Goal: Task Accomplishment & Management: Use online tool/utility

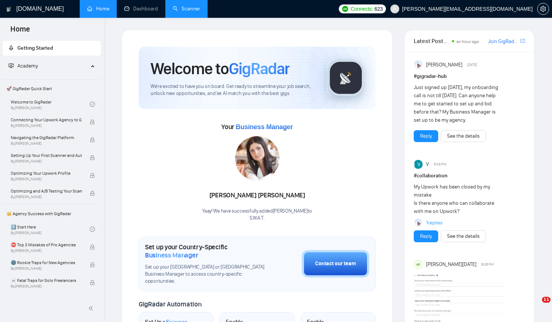
click at [184, 12] on link "Scanner" at bounding box center [186, 9] width 27 height 6
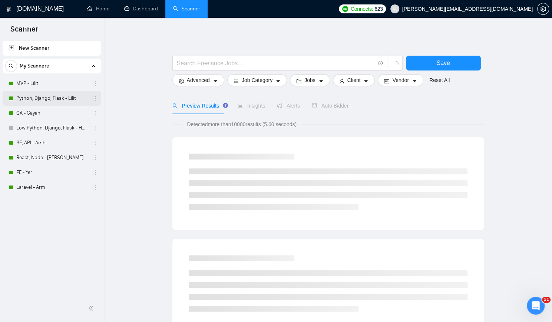
click at [44, 95] on link "Python, Django, Flask - Lilit" at bounding box center [51, 98] width 70 height 15
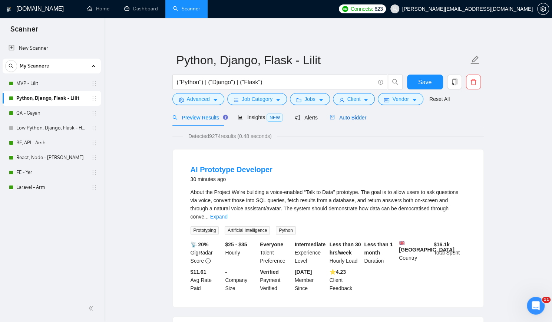
click at [350, 119] on span "Auto Bidder" at bounding box center [348, 118] width 37 height 6
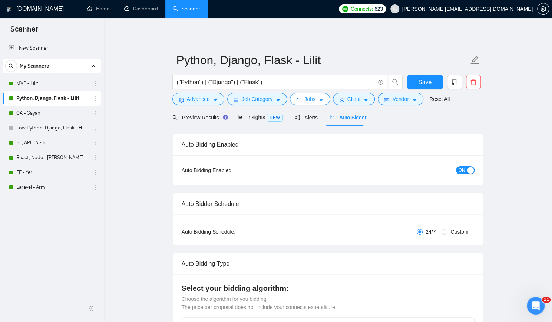
click at [313, 99] on button "Jobs" at bounding box center [310, 99] width 40 height 12
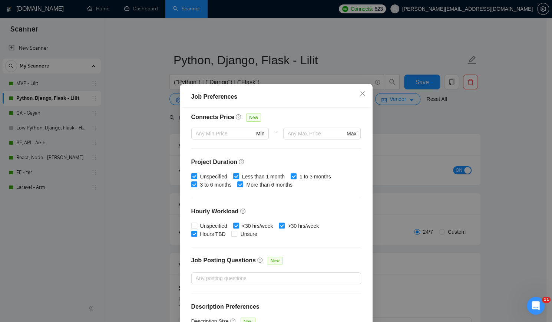
scroll to position [185, 0]
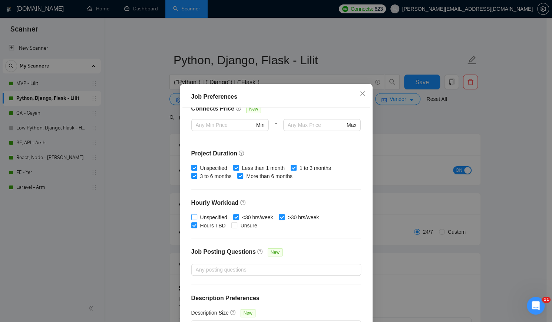
click at [199, 217] on span "Unspecified" at bounding box center [213, 217] width 33 height 8
click at [196, 217] on input "Unspecified" at bounding box center [193, 216] width 5 height 5
checkbox input "true"
click at [243, 222] on span "Unsure" at bounding box center [248, 225] width 23 height 8
click at [237, 222] on input "Unsure" at bounding box center [233, 224] width 5 height 5
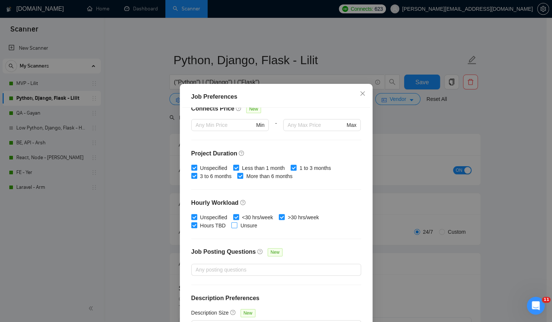
checkbox input "true"
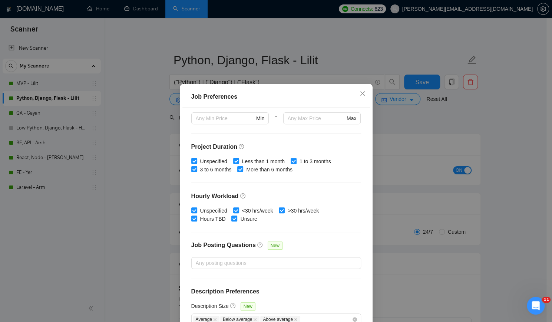
scroll to position [43, 0]
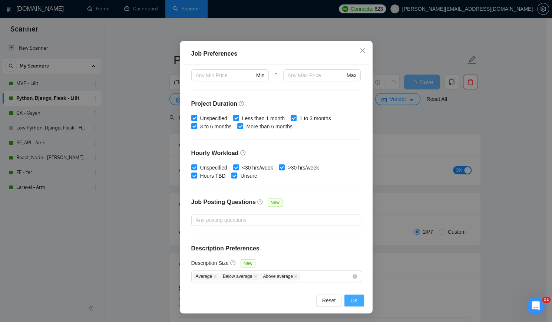
click at [351, 300] on span "OK" at bounding box center [353, 300] width 7 height 8
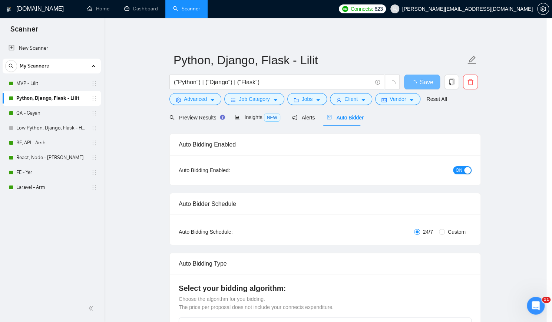
scroll to position [4, 0]
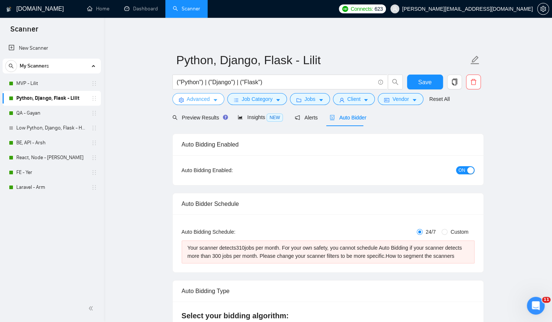
click at [202, 96] on span "Advanced" at bounding box center [198, 99] width 23 height 8
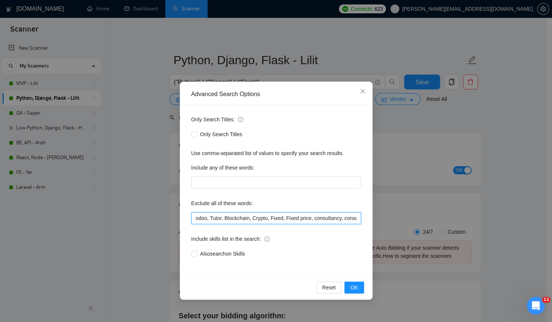
click at [257, 217] on input "odoo, Tutor, Blockchain, Crypto, Fixed, Fixed price, consultancy, consultation,…" at bounding box center [276, 218] width 170 height 12
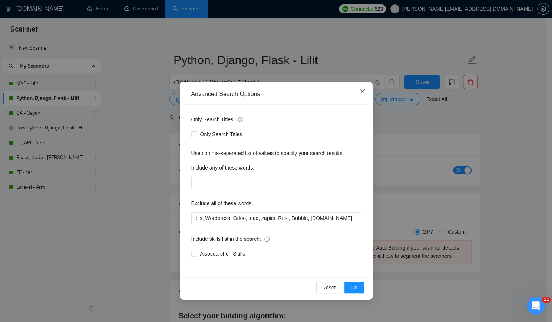
click at [364, 91] on icon "close" at bounding box center [363, 91] width 6 height 6
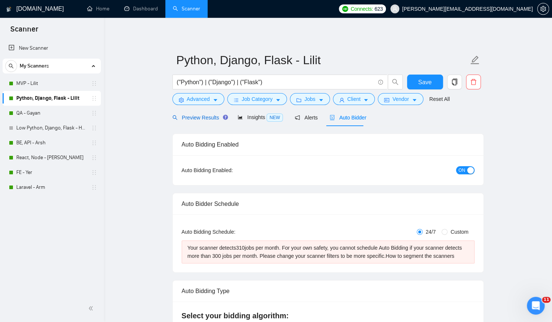
click at [197, 118] on span "Preview Results" at bounding box center [198, 118] width 53 height 6
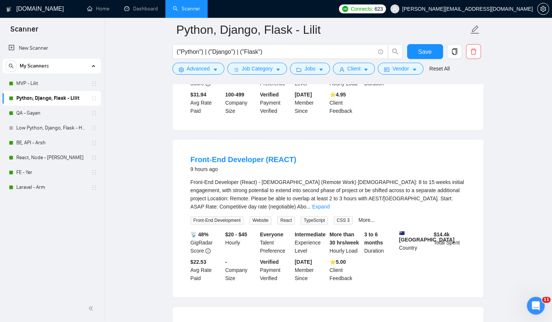
scroll to position [556, 0]
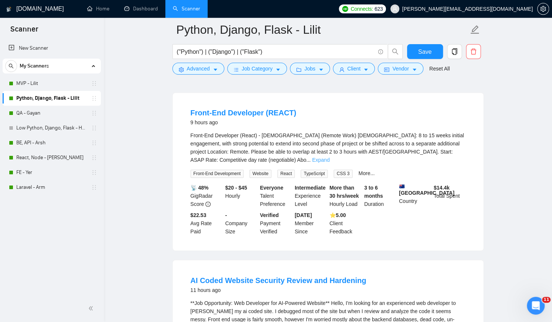
click at [330, 157] on link "Expand" at bounding box center [320, 160] width 17 height 6
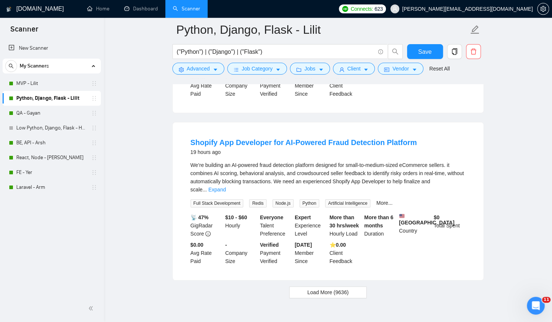
scroll to position [1737, 0]
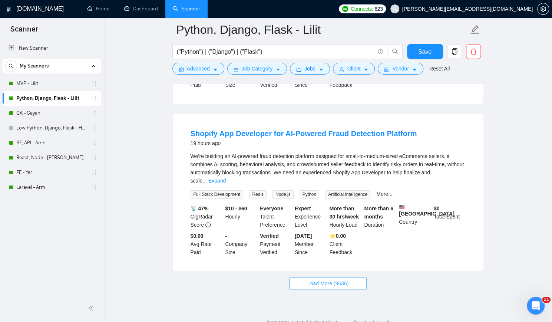
click at [318, 279] on span "Load More (9636)" at bounding box center [327, 283] width 41 height 8
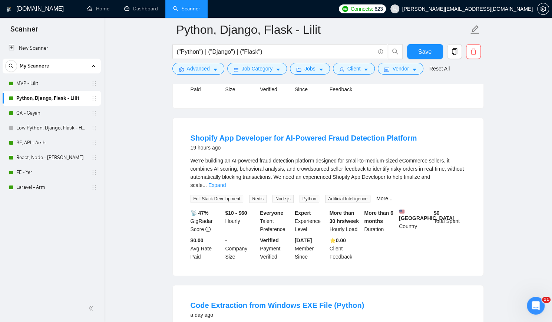
scroll to position [1694, 0]
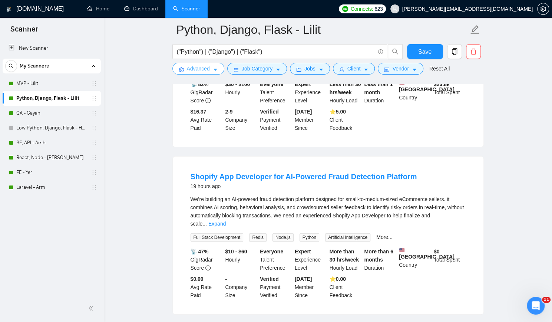
click at [205, 69] on span "Advanced" at bounding box center [198, 69] width 23 height 8
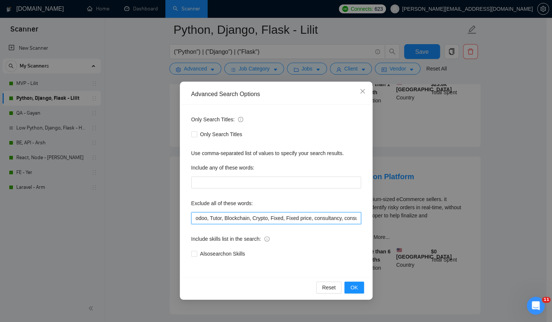
click at [320, 218] on input "odoo, Tutor, Blockchain, Crypto, Fixed, Fixed price, consultancy, consultation,…" at bounding box center [276, 218] width 170 height 12
type input "odoo, Tutor, Blockchain, Crypto, Fixed, Fixed price, consultancy, consultation,…"
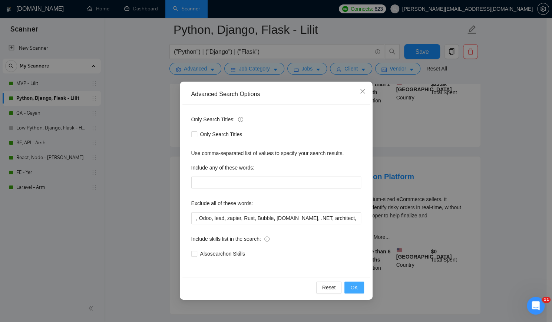
click at [351, 287] on span "OK" at bounding box center [353, 287] width 7 height 8
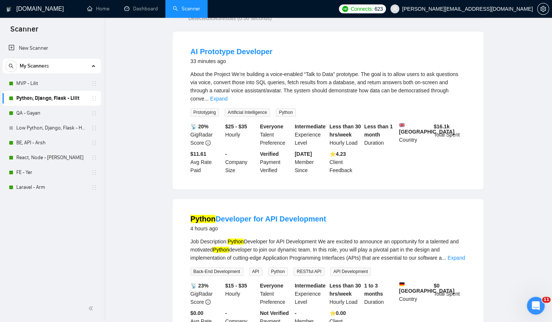
scroll to position [0, 0]
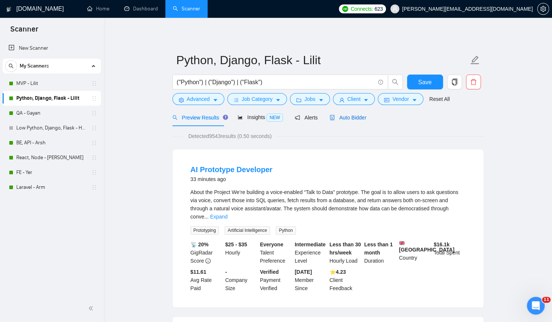
click at [351, 119] on span "Auto Bidder" at bounding box center [348, 118] width 37 height 6
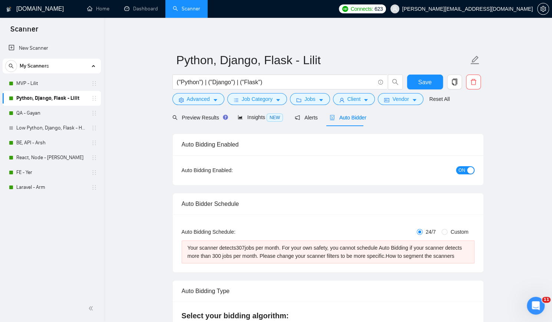
checkbox input "true"
click at [357, 99] on button "Client" at bounding box center [354, 99] width 42 height 12
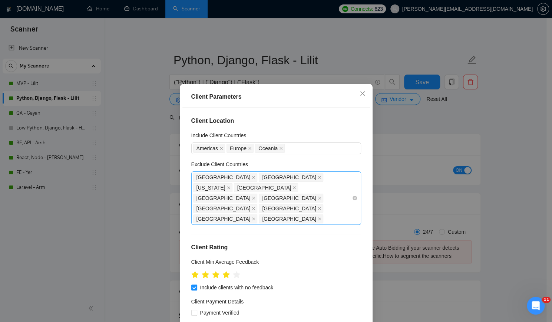
click at [286, 198] on div "[GEOGRAPHIC_DATA] [GEOGRAPHIC_DATA] [US_STATE] [GEOGRAPHIC_DATA] [GEOGRAPHIC_DA…" at bounding box center [272, 198] width 159 height 52
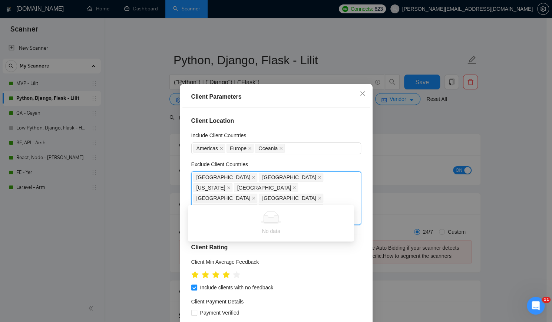
type input "Braz"
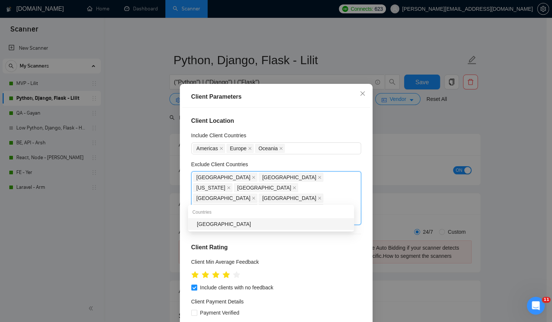
click at [264, 224] on div "[GEOGRAPHIC_DATA]" at bounding box center [273, 224] width 153 height 8
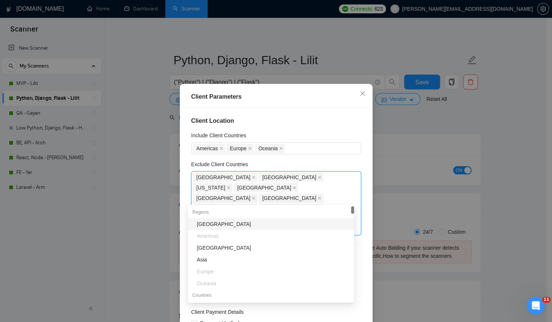
click at [301, 114] on div "Client Location Include Client Countries [GEOGRAPHIC_DATA] [GEOGRAPHIC_DATA] [G…" at bounding box center [276, 220] width 188 height 225
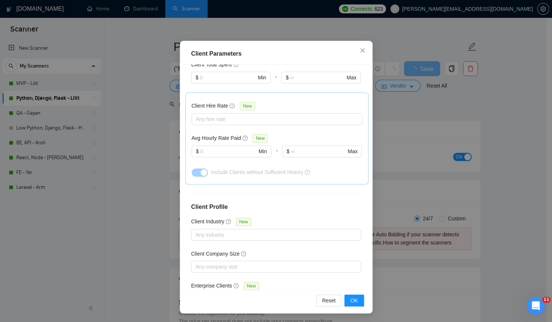
scroll to position [37, 0]
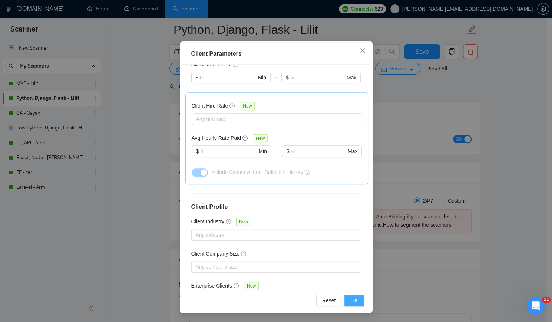
click at [355, 297] on span "OK" at bounding box center [353, 300] width 7 height 8
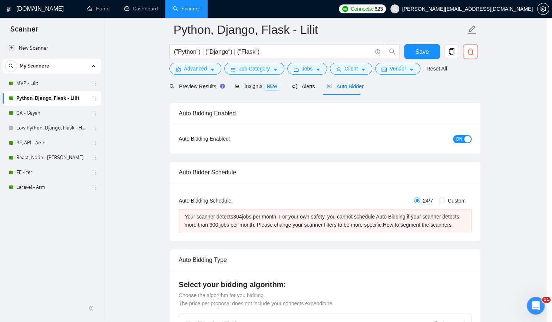
scroll to position [4, 0]
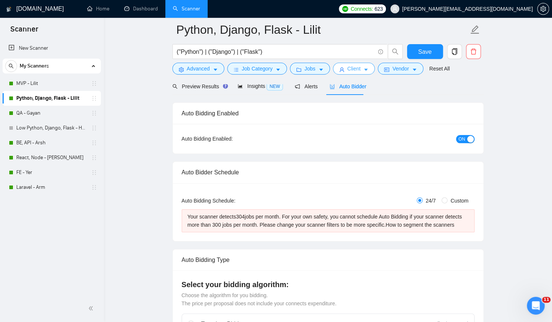
click at [354, 69] on span "Client" at bounding box center [353, 69] width 13 height 8
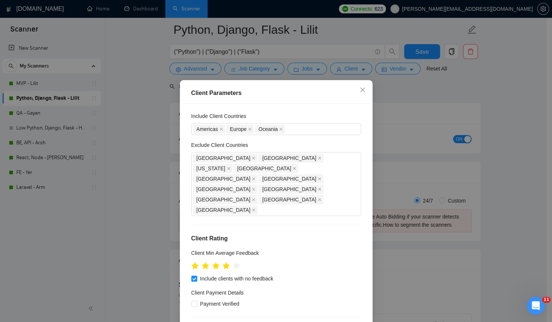
scroll to position [0, 0]
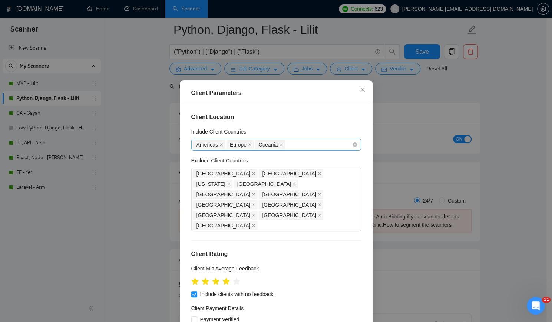
click at [308, 149] on div "Americas [GEOGRAPHIC_DATA] [GEOGRAPHIC_DATA]" at bounding box center [272, 144] width 159 height 10
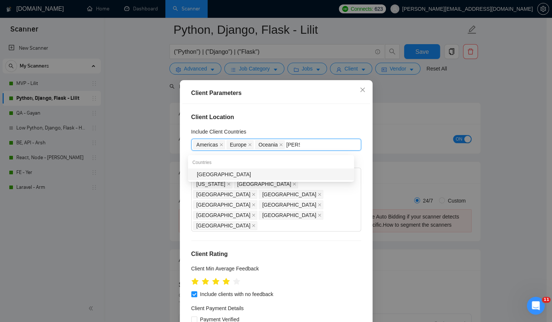
type input "Maced"
click at [314, 171] on div "[GEOGRAPHIC_DATA]" at bounding box center [273, 174] width 153 height 8
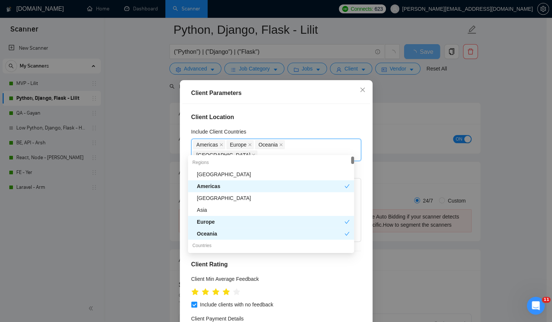
click at [198, 221] on div "Europe" at bounding box center [271, 222] width 148 height 8
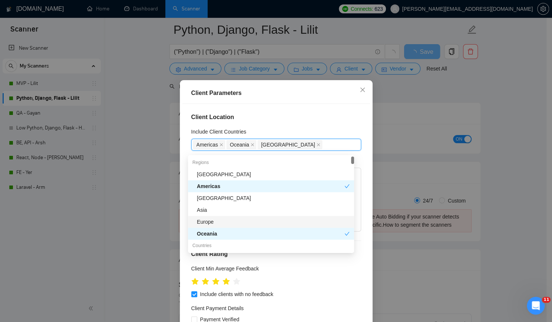
click at [198, 221] on div "Europe" at bounding box center [273, 222] width 153 height 8
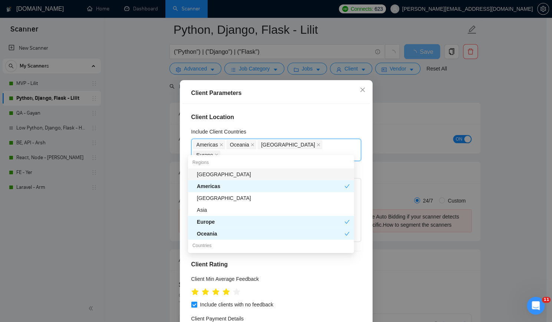
click at [333, 126] on div "Client Location Include Client Countries [GEOGRAPHIC_DATA] [GEOGRAPHIC_DATA] [G…" at bounding box center [276, 216] width 188 height 225
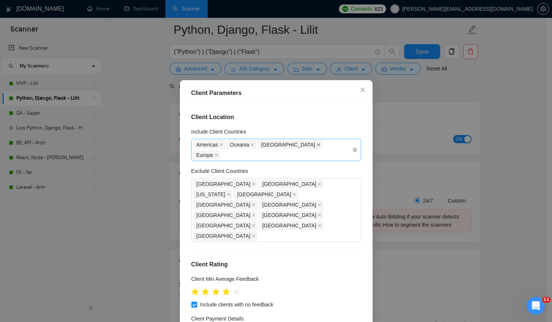
click at [317, 146] on icon "close" at bounding box center [319, 145] width 4 height 4
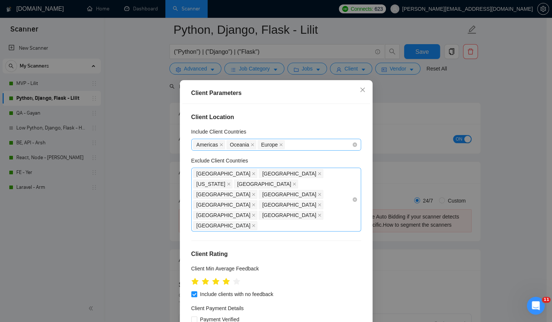
click at [289, 195] on div "[GEOGRAPHIC_DATA] [GEOGRAPHIC_DATA] [US_STATE] [GEOGRAPHIC_DATA] [GEOGRAPHIC_DA…" at bounding box center [272, 199] width 159 height 62
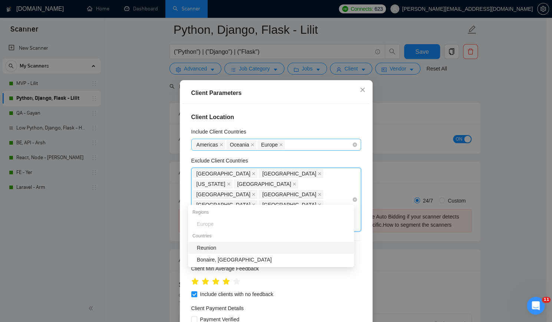
type input "e"
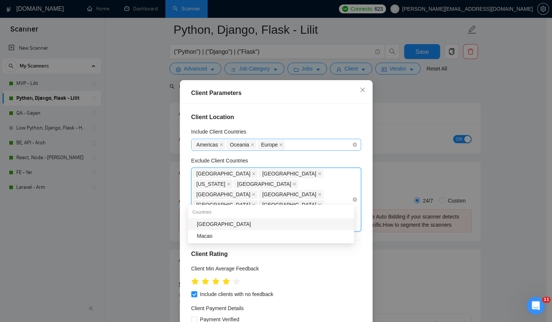
type input "[PERSON_NAME]"
click at [257, 222] on div "[GEOGRAPHIC_DATA]" at bounding box center [273, 224] width 153 height 8
type input "czec"
click at [260, 224] on div "[GEOGRAPHIC_DATA]" at bounding box center [273, 224] width 153 height 8
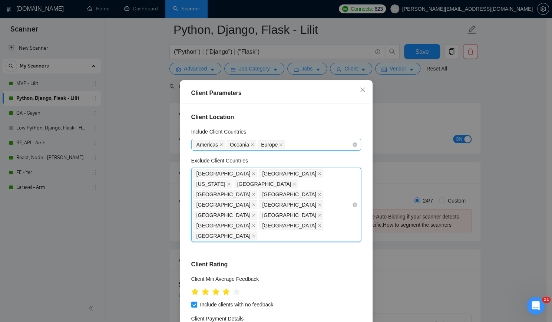
click at [286, 209] on div "[GEOGRAPHIC_DATA] [GEOGRAPHIC_DATA] [US_STATE] [GEOGRAPHIC_DATA] [GEOGRAPHIC_DA…" at bounding box center [272, 204] width 159 height 73
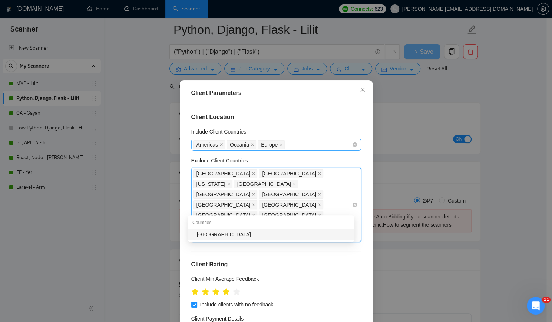
type input "Belar"
click at [273, 230] on div "[GEOGRAPHIC_DATA]" at bounding box center [273, 234] width 153 height 8
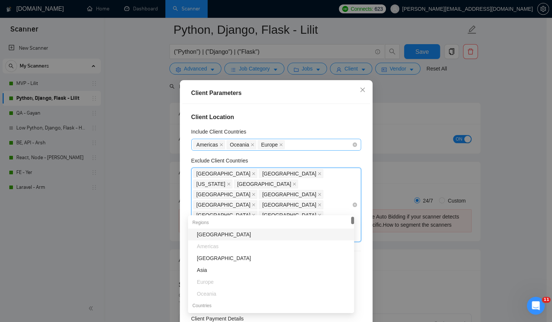
click at [277, 208] on div "[GEOGRAPHIC_DATA] [GEOGRAPHIC_DATA] [US_STATE] [GEOGRAPHIC_DATA] [GEOGRAPHIC_DA…" at bounding box center [272, 204] width 159 height 73
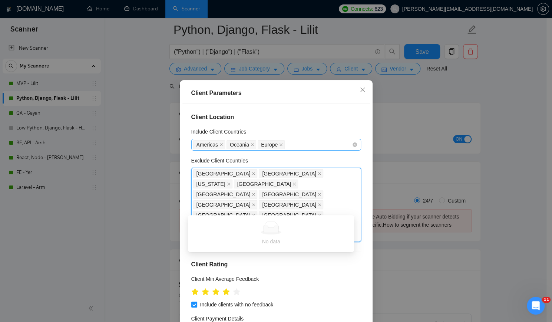
type input "bulga"
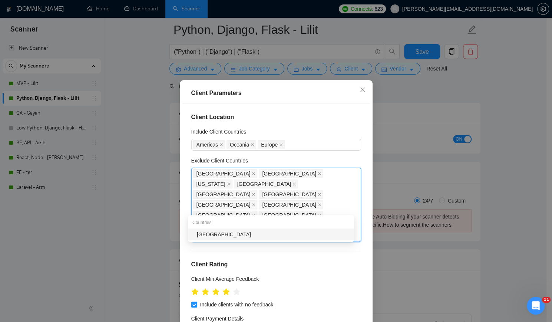
click at [242, 232] on div "[GEOGRAPHIC_DATA]" at bounding box center [273, 234] width 153 height 8
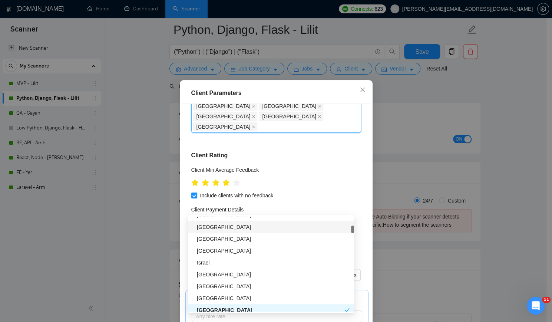
scroll to position [185, 0]
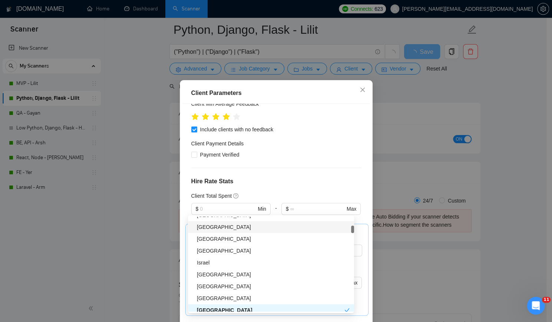
click at [349, 177] on h4 "Hire Rate Stats" at bounding box center [276, 181] width 170 height 9
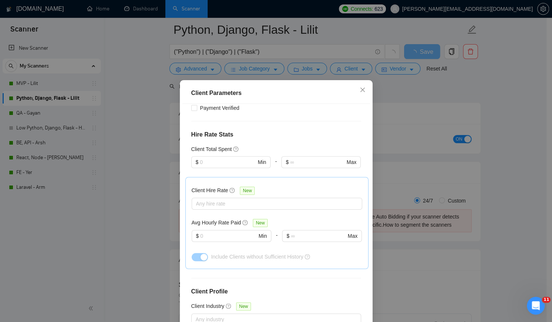
scroll to position [267, 0]
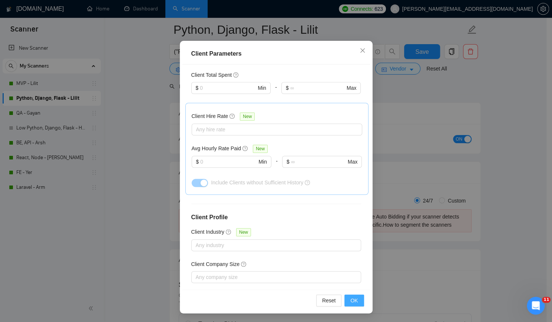
click at [347, 299] on button "OK" at bounding box center [353, 300] width 19 height 12
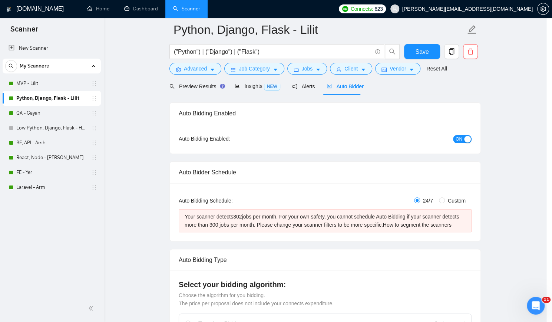
scroll to position [4, 0]
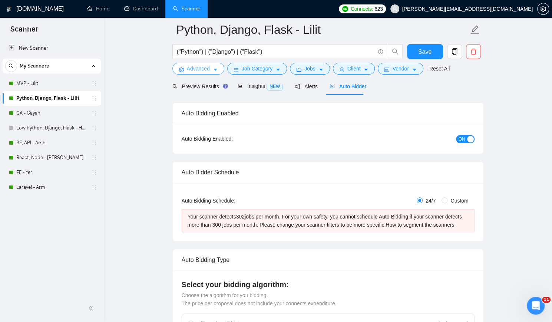
click at [209, 71] on span "Advanced" at bounding box center [198, 69] width 23 height 8
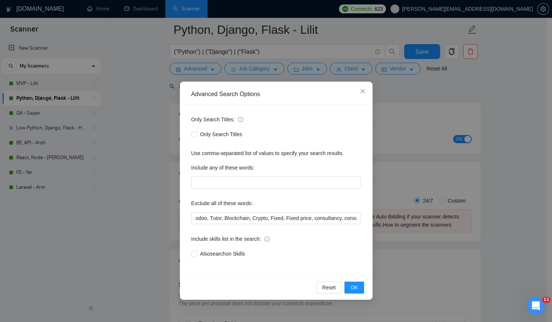
scroll to position [185, 0]
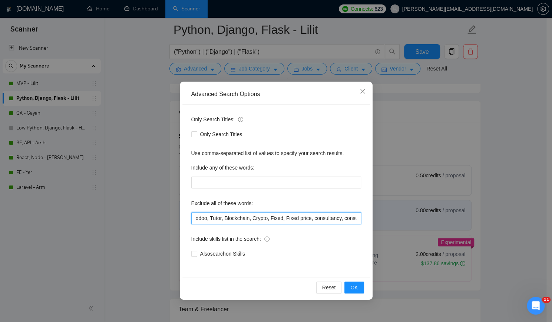
click at [247, 217] on input "odoo, Tutor, Blockchain, Crypto, Fixed, Fixed price, consultancy, consultation,…" at bounding box center [276, 218] width 170 height 12
type input "odoo, Tutor, Blockchain, Crypto, Fixed, Fixed price, consultancy, consultation,…"
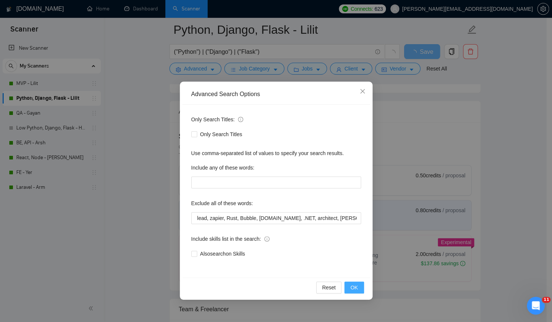
drag, startPoint x: 353, startPoint y: 284, endPoint x: 377, endPoint y: 272, distance: 26.7
click at [353, 284] on span "OK" at bounding box center [353, 287] width 7 height 8
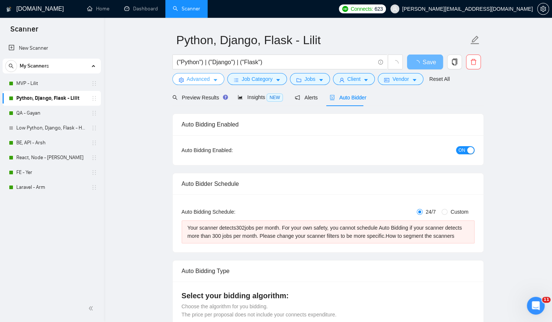
scroll to position [0, 0]
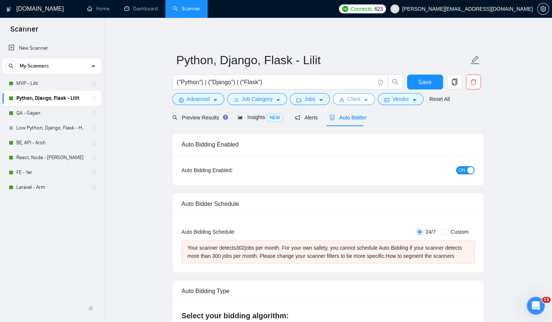
click at [339, 98] on icon "user" at bounding box center [341, 100] width 5 height 5
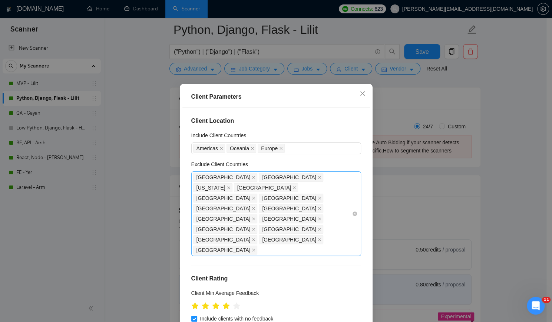
click at [305, 205] on div "[GEOGRAPHIC_DATA] [GEOGRAPHIC_DATA] [US_STATE] [GEOGRAPHIC_DATA] [GEOGRAPHIC_DA…" at bounding box center [272, 213] width 159 height 83
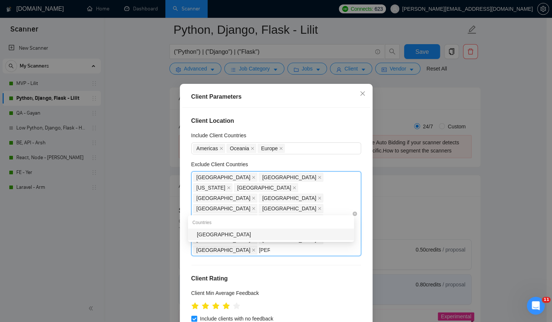
type input "estoni"
type input "latv"
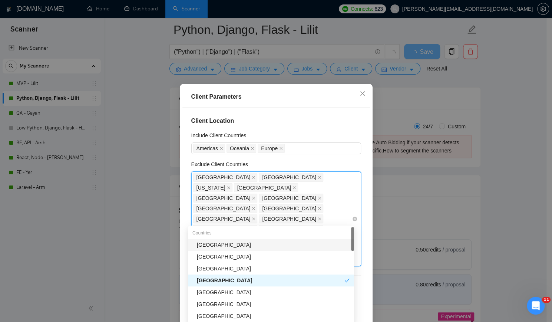
type input "lith"
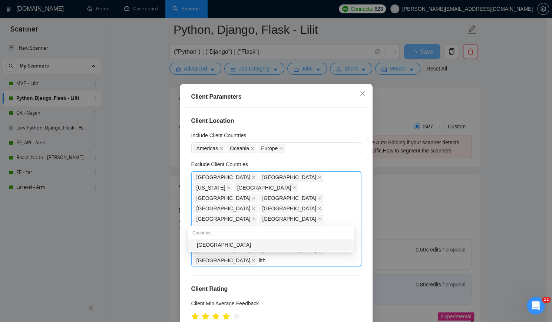
click at [229, 246] on div "[GEOGRAPHIC_DATA]" at bounding box center [273, 245] width 153 height 8
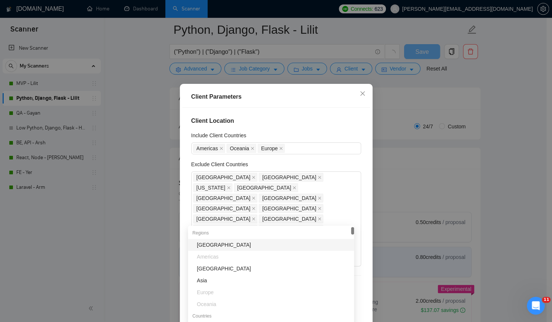
click at [352, 164] on div "Exclude Client Countries" at bounding box center [276, 165] width 170 height 11
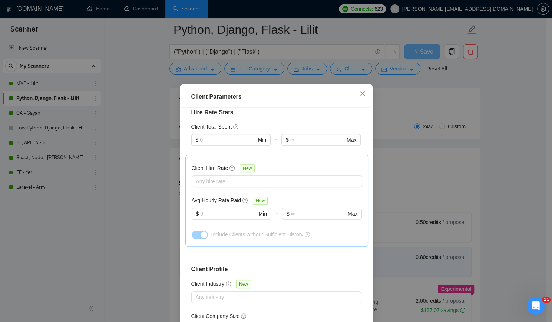
scroll to position [277, 0]
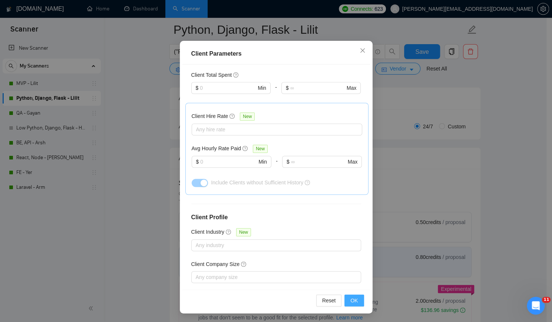
click at [354, 298] on span "OK" at bounding box center [353, 300] width 7 height 8
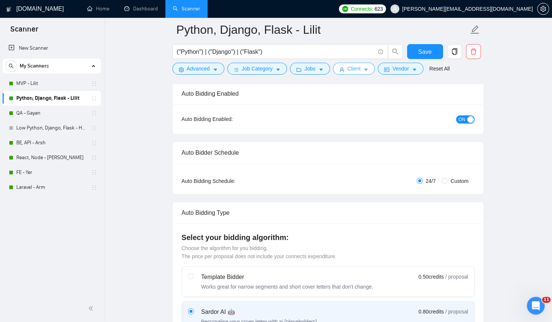
scroll to position [0, 0]
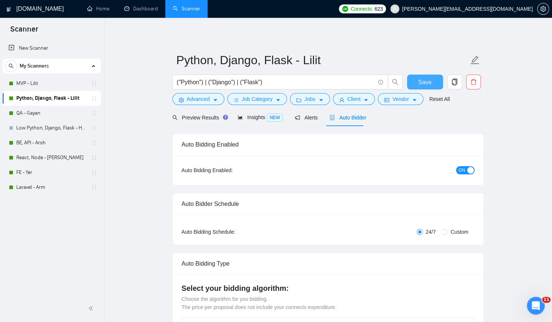
click at [416, 82] on button "Save" at bounding box center [425, 82] width 36 height 15
checkbox input "true"
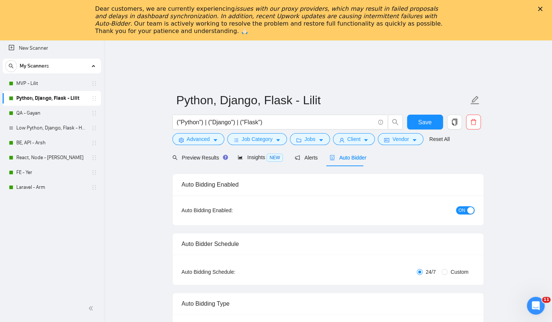
click at [547, 6] on div "Dear customers, we are currently experiencing issues with our proxy providers, …" at bounding box center [276, 20] width 552 height 34
click at [543, 7] on div "Dear customers, we are currently experiencing issues with our proxy providers, …" at bounding box center [276, 20] width 552 height 34
click at [542, 8] on icon "Close" at bounding box center [540, 9] width 4 height 4
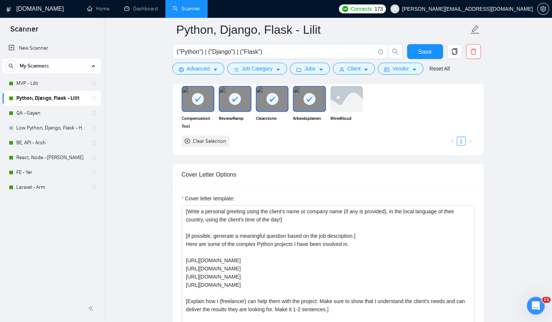
scroll to position [704, 0]
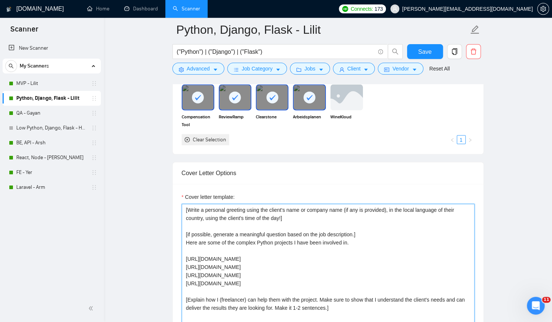
click at [223, 224] on textarea "[Write a personal greeting using the client's name or company name (if any is p…" at bounding box center [328, 287] width 293 height 167
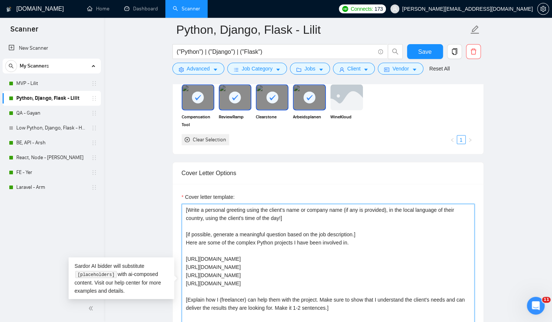
click at [205, 247] on textarea "[Write a personal greeting using the client's name or company name (if any is p…" at bounding box center [328, 287] width 293 height 167
click at [260, 256] on textarea "[Write a personal greeting using the client's name or company name (if any is p…" at bounding box center [328, 287] width 293 height 167
click at [253, 265] on textarea "[Write a personal greeting using the client's name or company name (if any is p…" at bounding box center [328, 287] width 293 height 167
click at [252, 273] on textarea "[Write a personal greeting using the client's name or company name (if any is p…" at bounding box center [328, 287] width 293 height 167
click at [249, 282] on textarea "[Write a personal greeting using the client's name or company name (if any is p…" at bounding box center [328, 287] width 293 height 167
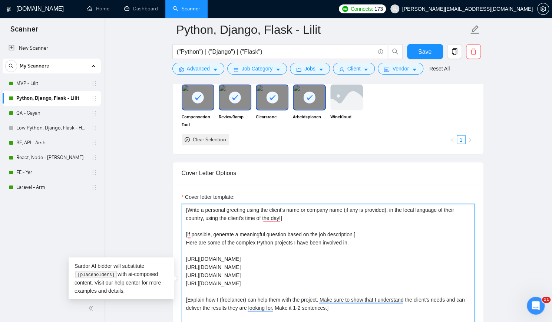
click at [229, 285] on textarea "[Write a personal greeting using the client's name or company name (if any is p…" at bounding box center [328, 287] width 293 height 167
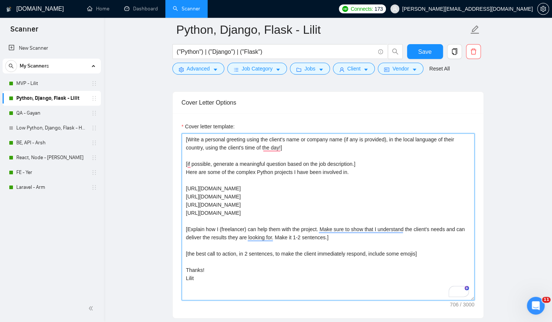
scroll to position [779, 0]
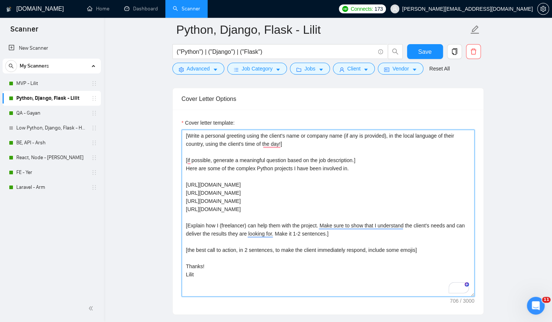
click at [225, 239] on textarea "[Write a personal greeting using the client's name or company name (if any is p…" at bounding box center [328, 212] width 293 height 167
click at [214, 256] on textarea "[Write a personal greeting using the client's name or company name (if any is p…" at bounding box center [328, 212] width 293 height 167
click at [206, 273] on textarea "[Write a personal greeting using the client's name or company name (if any is p…" at bounding box center [328, 212] width 293 height 167
click at [217, 241] on textarea "[Write a personal greeting using the client's name or company name (if any is p…" at bounding box center [328, 212] width 293 height 167
click at [231, 249] on textarea "[Write a personal greeting using the client's name or company name (if any is p…" at bounding box center [328, 212] width 293 height 167
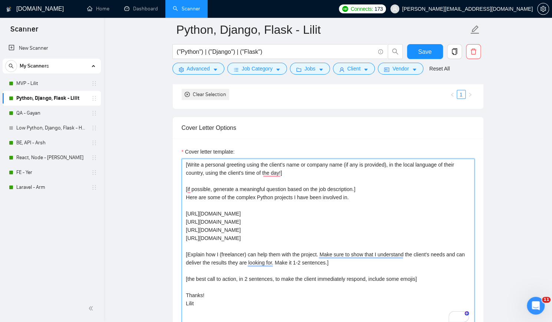
scroll to position [742, 0]
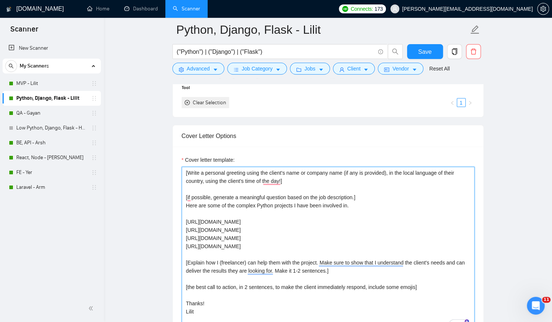
click at [245, 218] on textarea "[Write a personal greeting using the client's name or company name (if any is p…" at bounding box center [328, 249] width 293 height 167
